Goal: Task Accomplishment & Management: Manage account settings

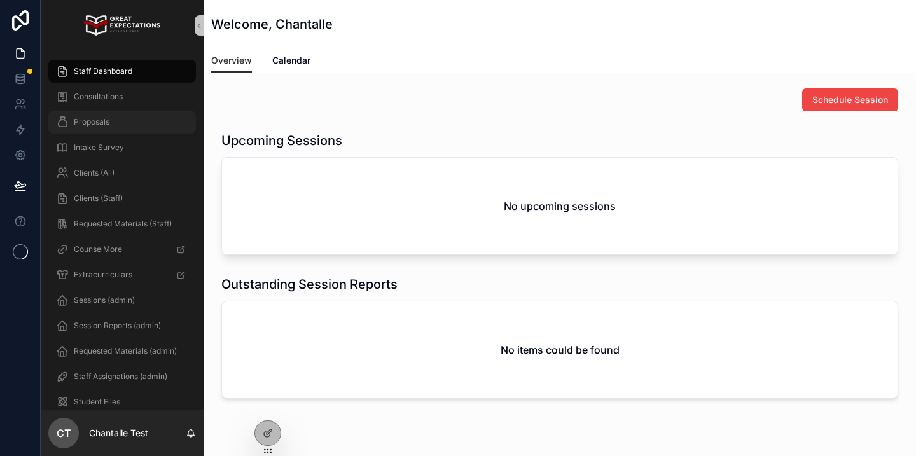
click at [113, 126] on div "Proposals" at bounding box center [122, 122] width 132 height 20
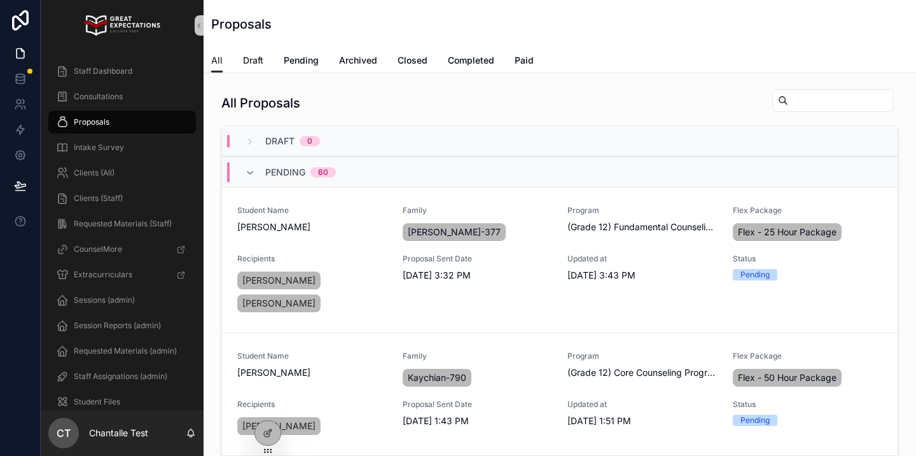
click at [249, 67] on link "Draft" at bounding box center [253, 61] width 20 height 25
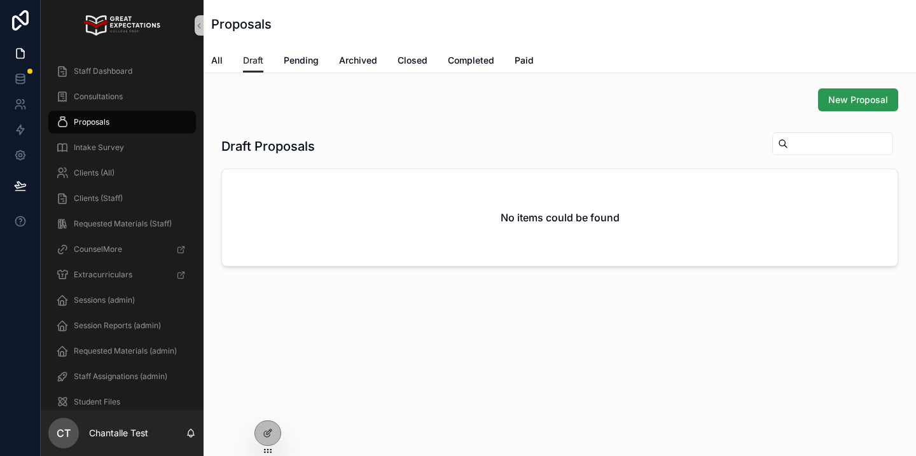
click at [835, 98] on span "New Proposal" at bounding box center [858, 100] width 60 height 13
click at [225, 62] on div "All Draft Pending Archived Closed Completed Paid" at bounding box center [559, 60] width 697 height 24
click at [221, 61] on span "All" at bounding box center [216, 60] width 11 height 13
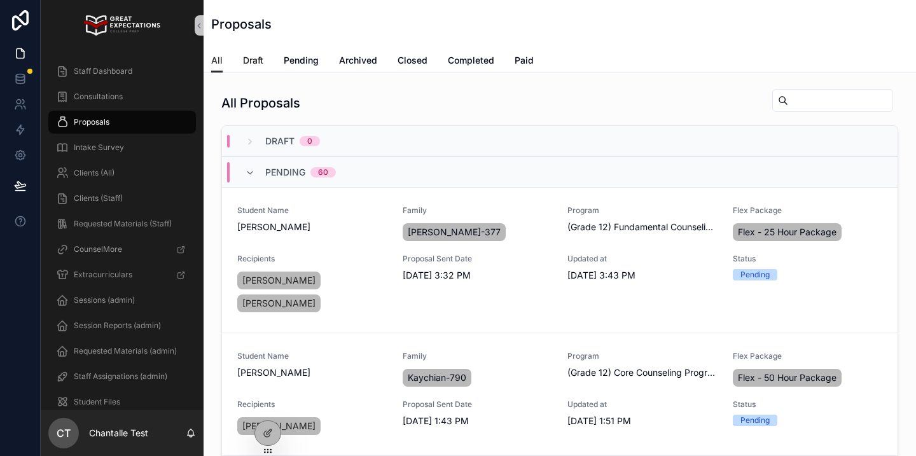
click at [249, 67] on link "Draft" at bounding box center [253, 61] width 20 height 25
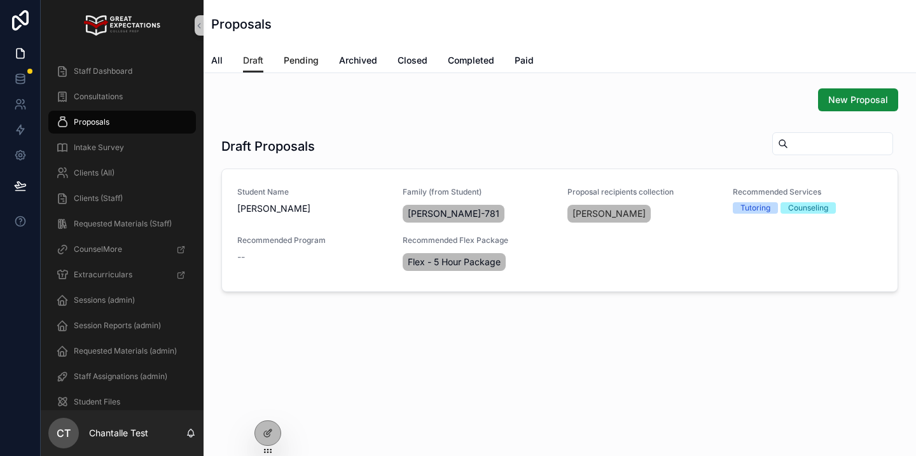
click at [294, 70] on link "Pending" at bounding box center [301, 61] width 35 height 25
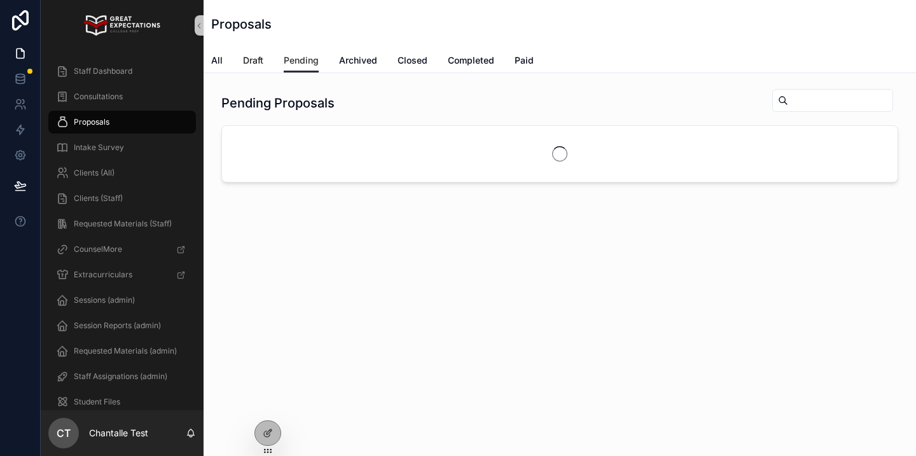
click at [255, 63] on span "Draft" at bounding box center [253, 60] width 20 height 13
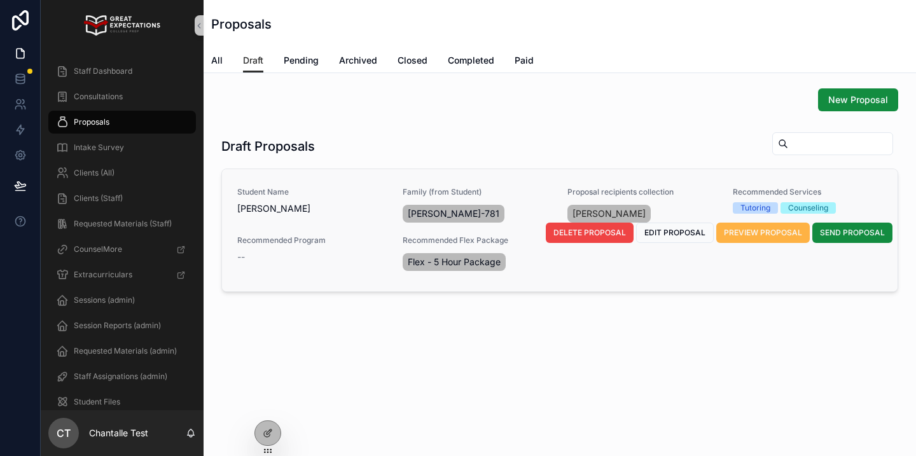
click at [745, 231] on span "PREVIEW PROPOSAL" at bounding box center [763, 233] width 78 height 10
click at [681, 232] on span "EDIT PROPOSAL" at bounding box center [675, 233] width 61 height 10
click at [750, 230] on span "PREVIEW PROPOSAL" at bounding box center [763, 233] width 78 height 10
click at [746, 234] on span "PREVIEW PROPOSAL" at bounding box center [763, 233] width 78 height 10
